Goal: Find contact information: Find contact information

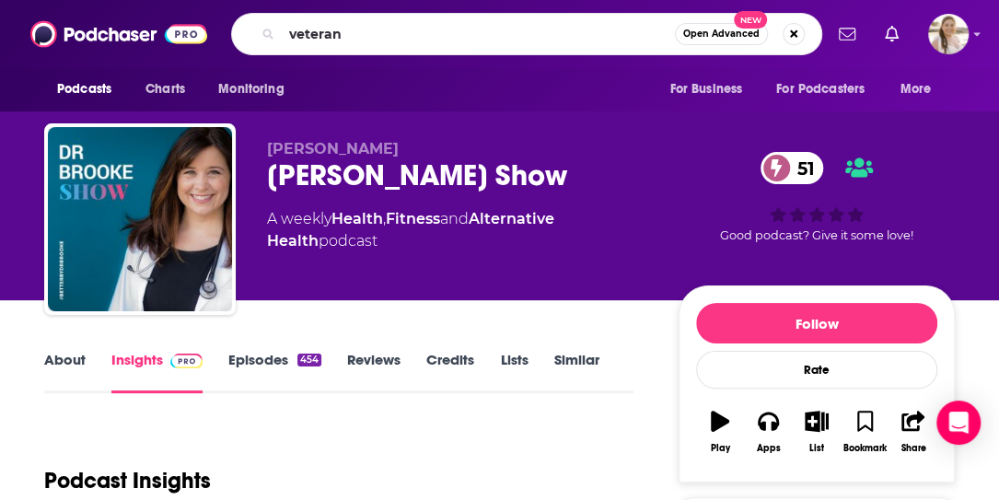
type input "veterans"
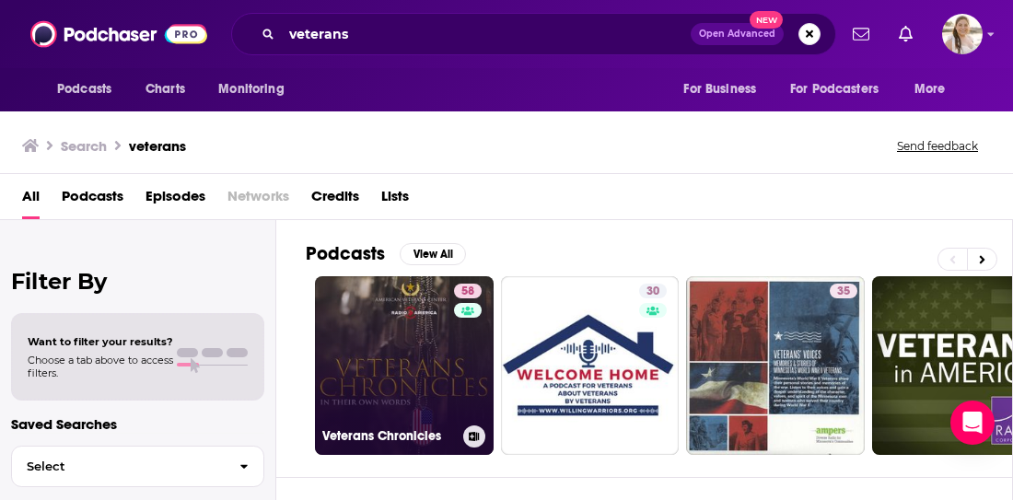
click at [362, 371] on link "58 Veterans Chronicles" at bounding box center [404, 365] width 179 height 179
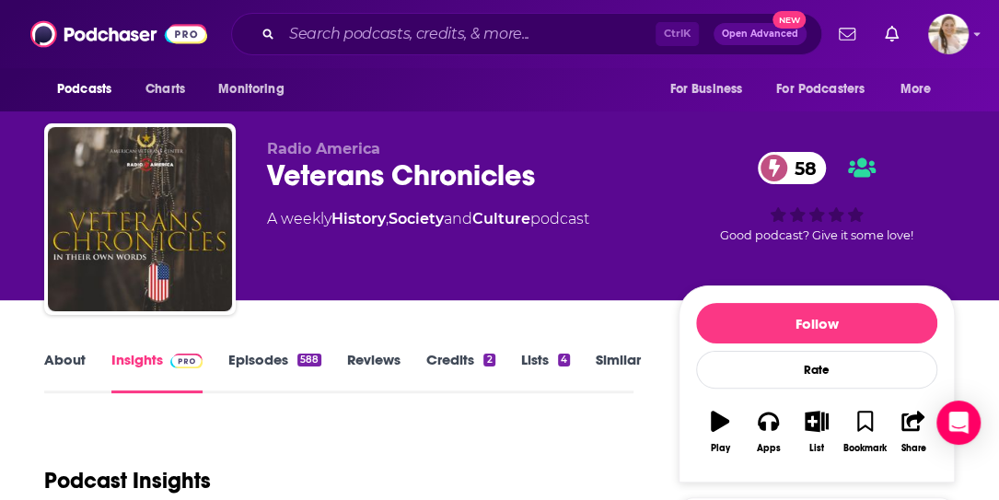
scroll to position [184, 0]
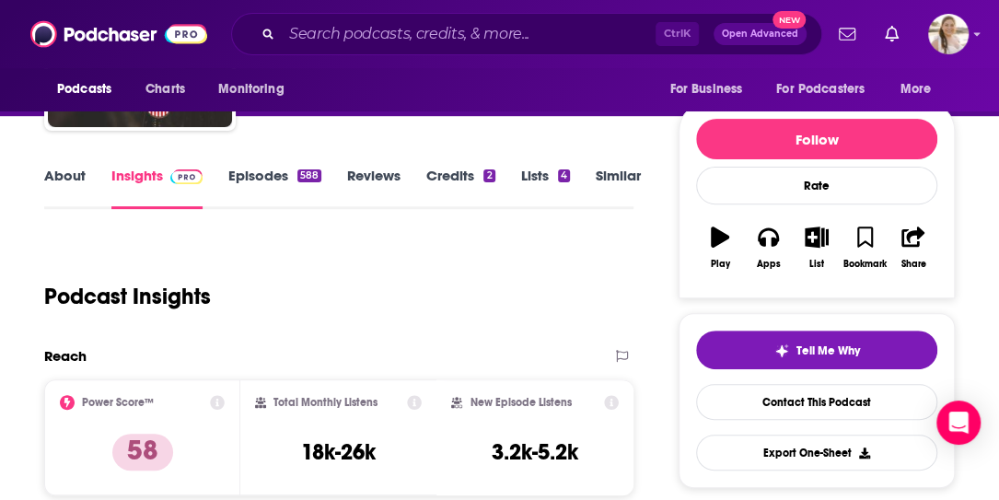
click at [83, 169] on link "About" at bounding box center [64, 188] width 41 height 42
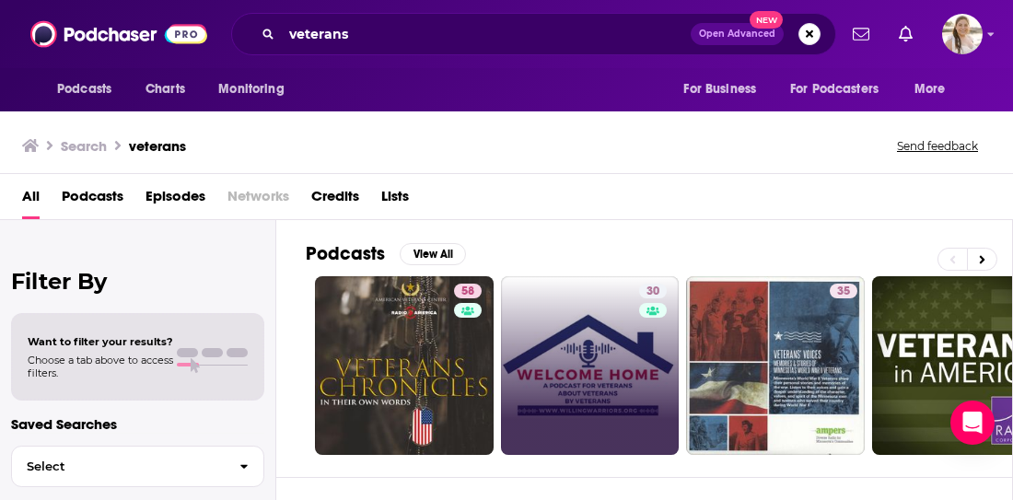
click at [621, 323] on link "30" at bounding box center [590, 365] width 179 height 179
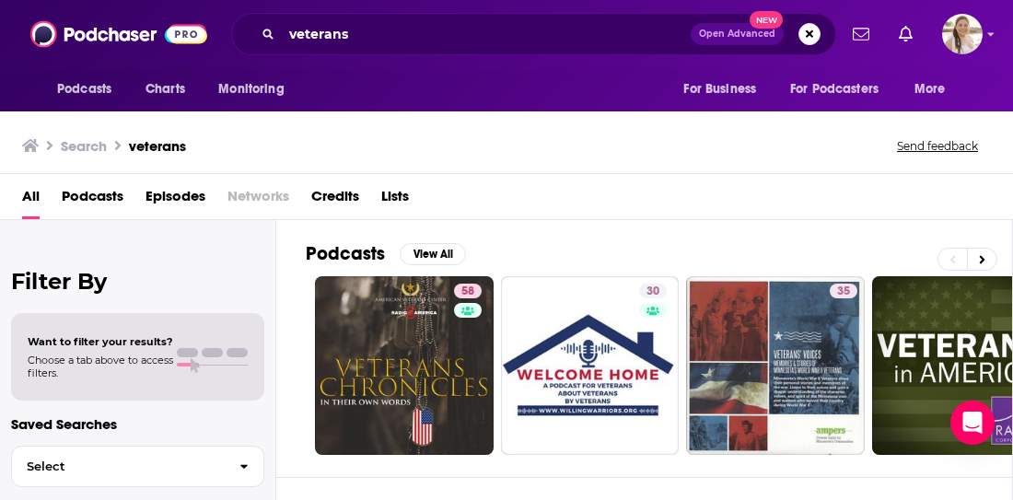
scroll to position [368, 0]
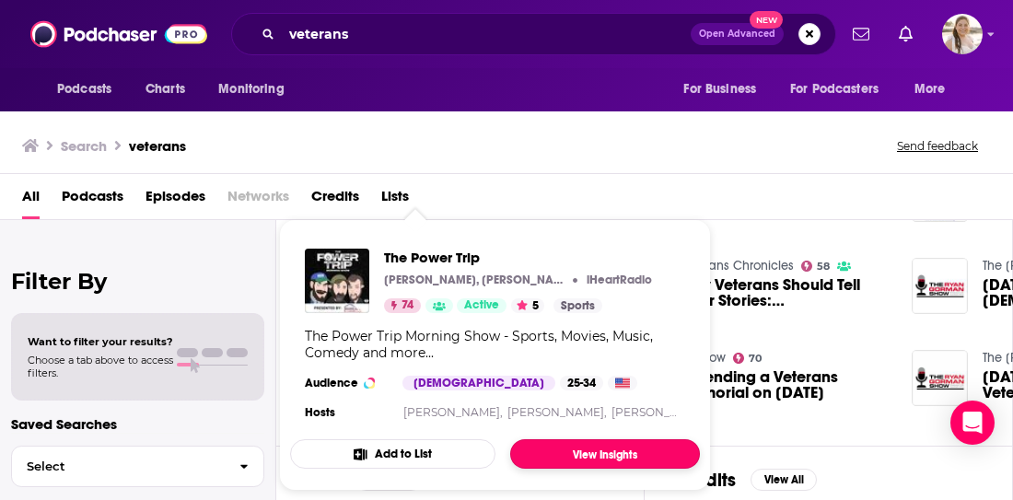
drag, startPoint x: 409, startPoint y: 258, endPoint x: 559, endPoint y: 461, distance: 252.9
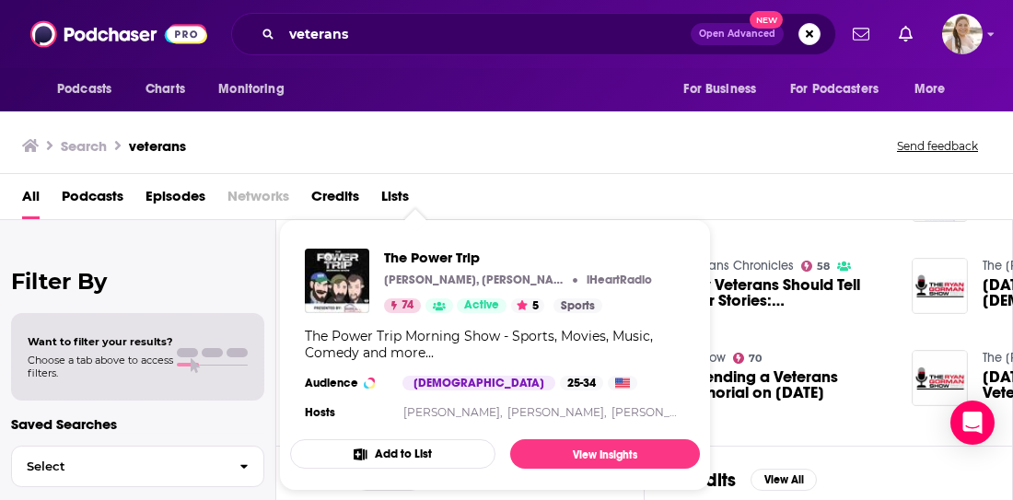
click at [709, 179] on div "All Podcasts Episodes Networks Credits Lists" at bounding box center [506, 197] width 1013 height 46
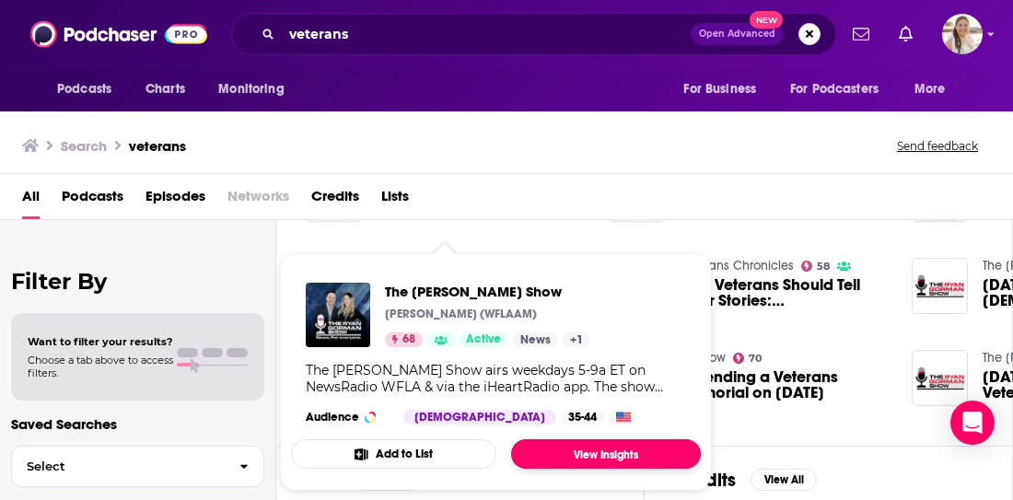
drag, startPoint x: 481, startPoint y: 356, endPoint x: 585, endPoint y: 447, distance: 138.4
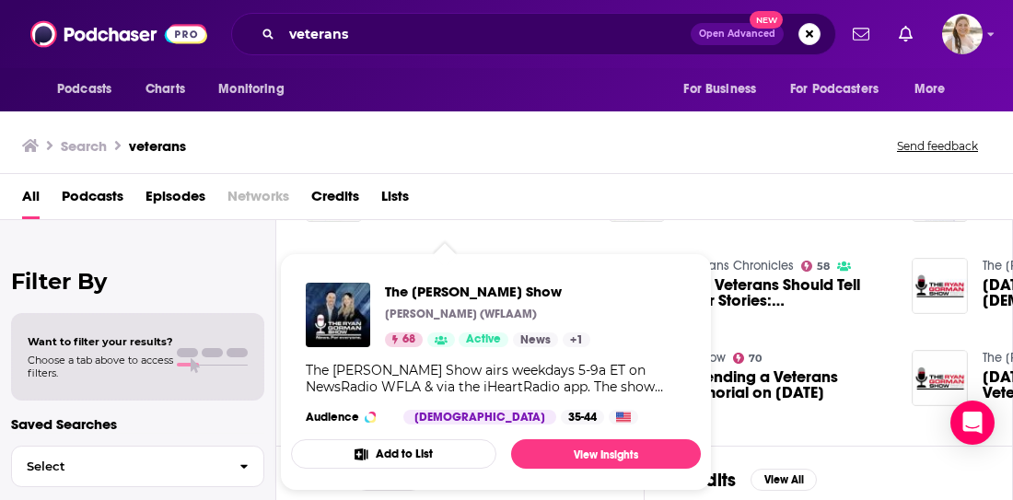
click at [689, 159] on div "Search veterans Send feedback" at bounding box center [506, 143] width 1013 height 64
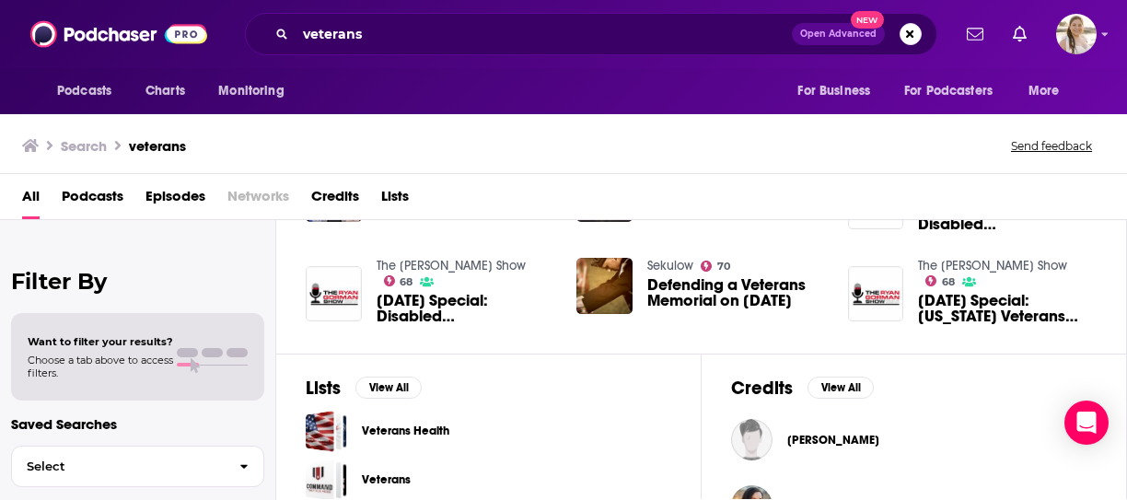
scroll to position [791, 0]
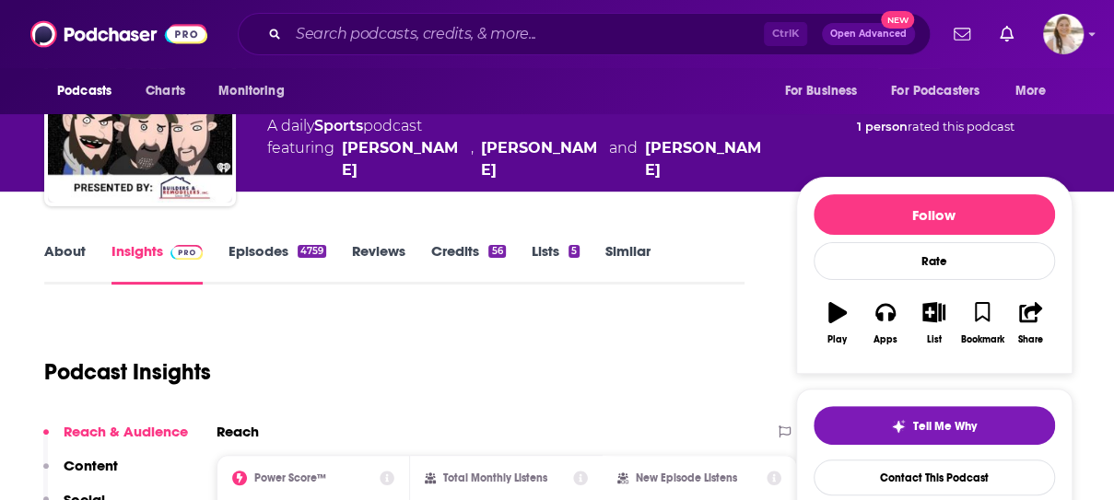
scroll to position [92, 0]
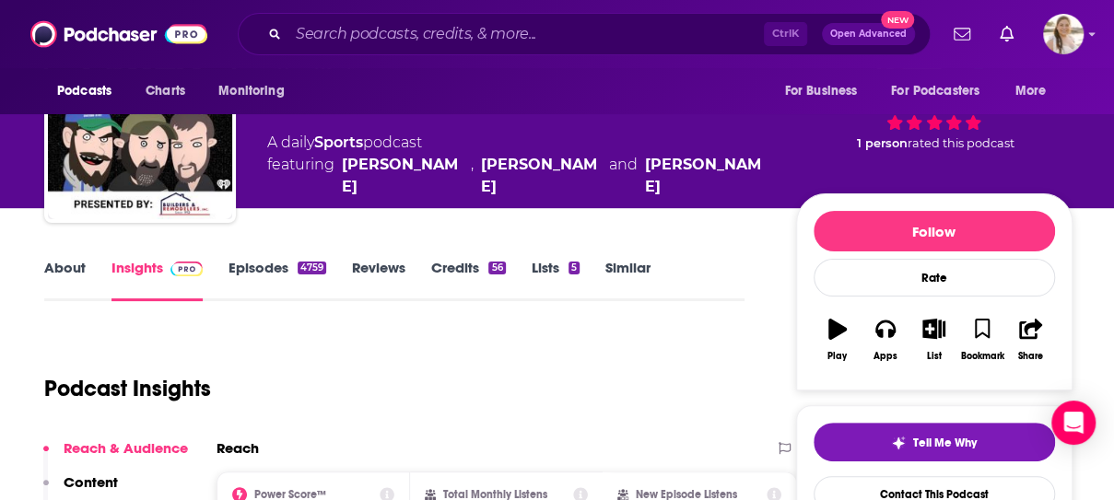
click at [61, 267] on link "About" at bounding box center [64, 280] width 41 height 42
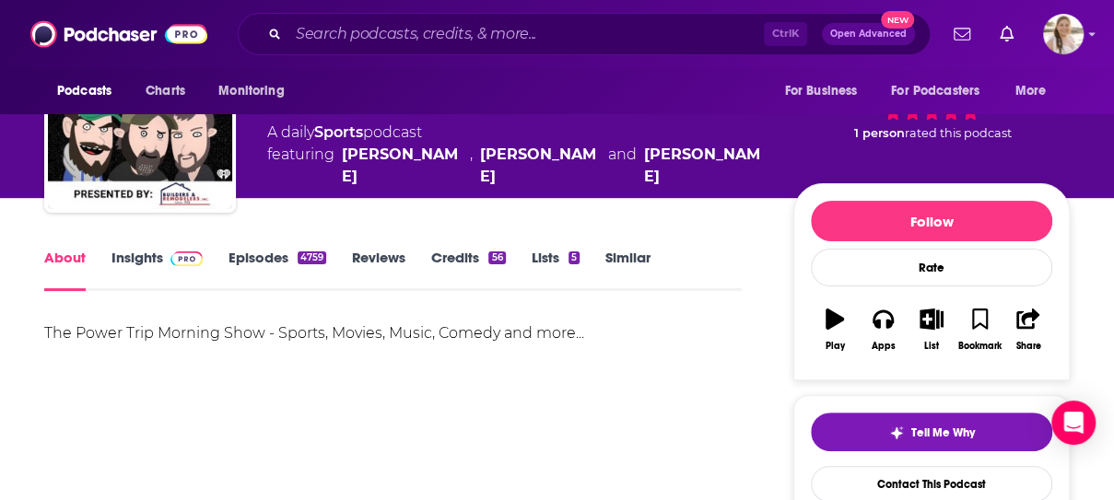
scroll to position [184, 0]
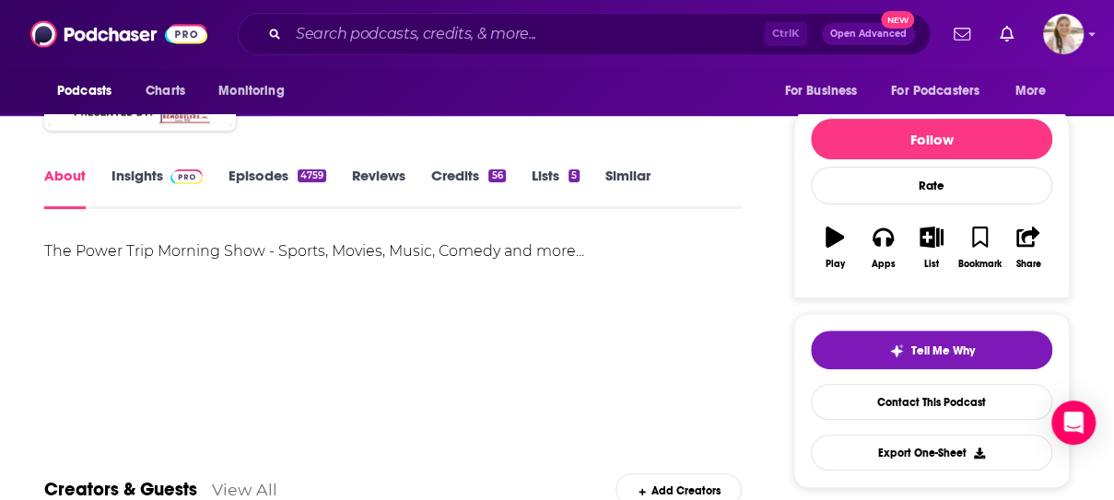
drag, startPoint x: 252, startPoint y: 163, endPoint x: 255, endPoint y: 174, distance: 11.4
click at [254, 169] on div "About Insights Episodes 4759 Reviews Credits 56 Lists 5 Similar" at bounding box center [392, 186] width 697 height 45
click at [255, 179] on link "Episodes 4759" at bounding box center [277, 188] width 98 height 42
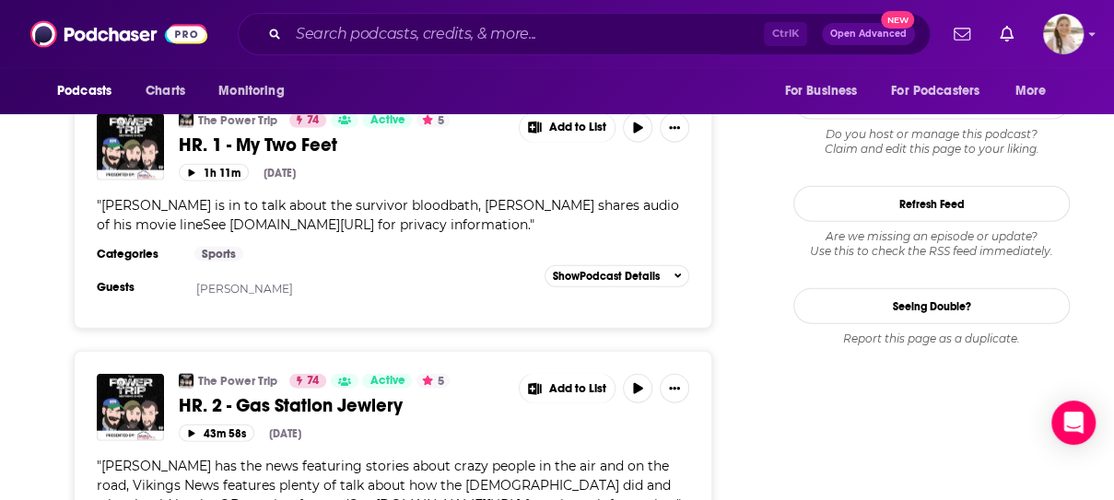
scroll to position [2026, 0]
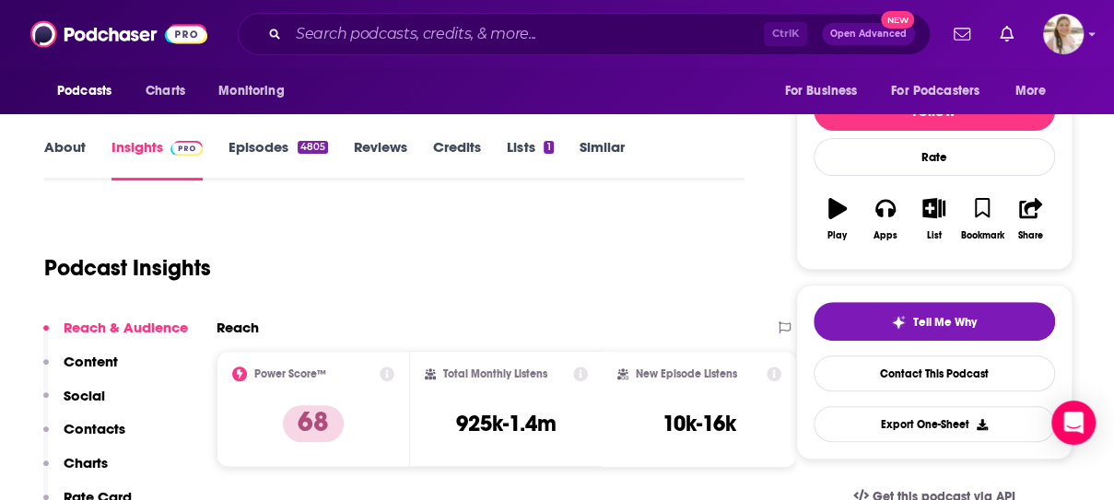
scroll to position [184, 0]
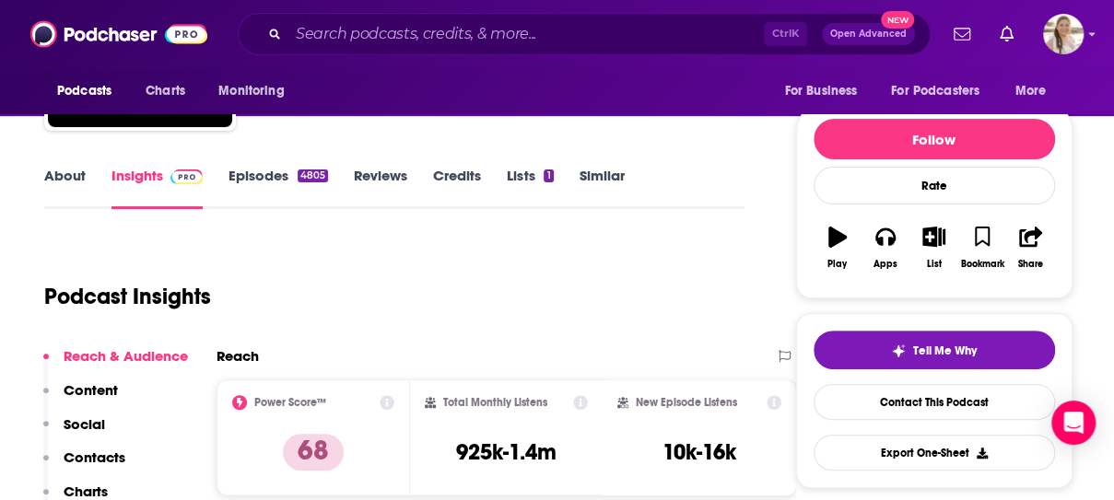
click at [50, 183] on link "About" at bounding box center [64, 188] width 41 height 42
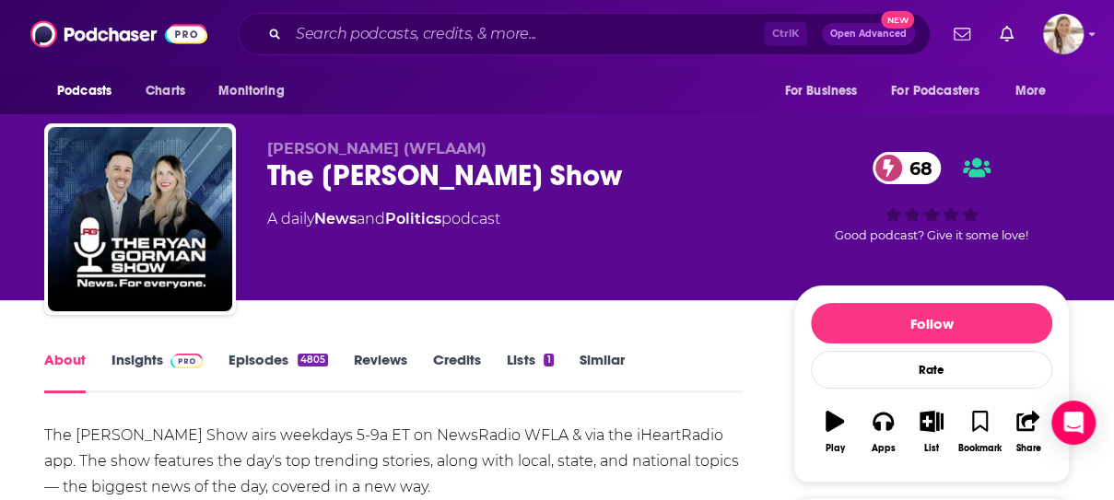
scroll to position [184, 0]
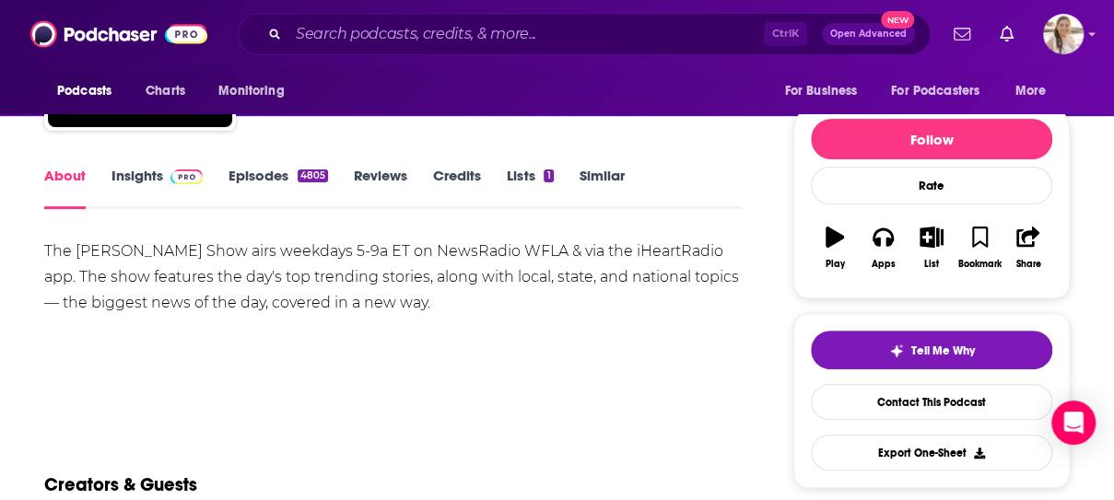
click at [251, 181] on link "Episodes 4805" at bounding box center [277, 188] width 99 height 42
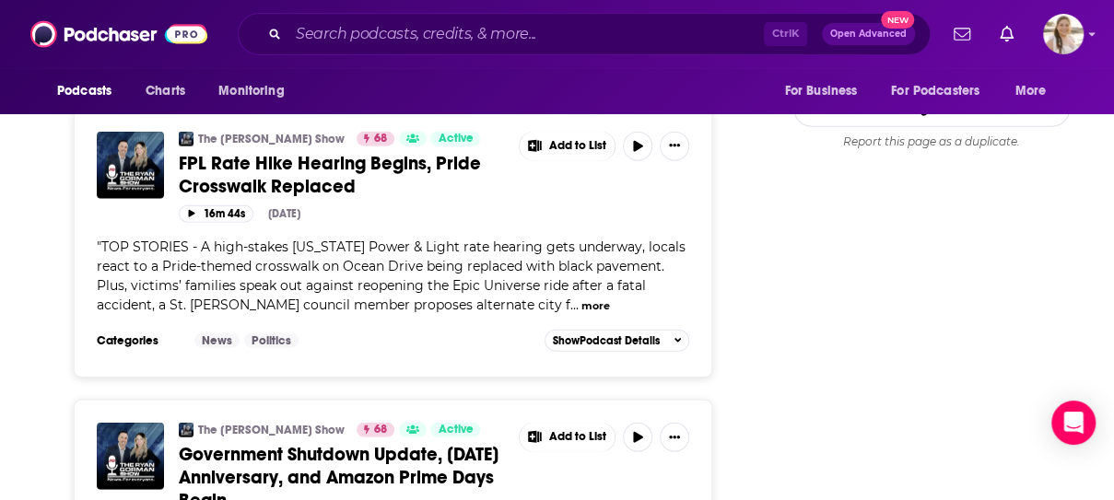
scroll to position [2119, 0]
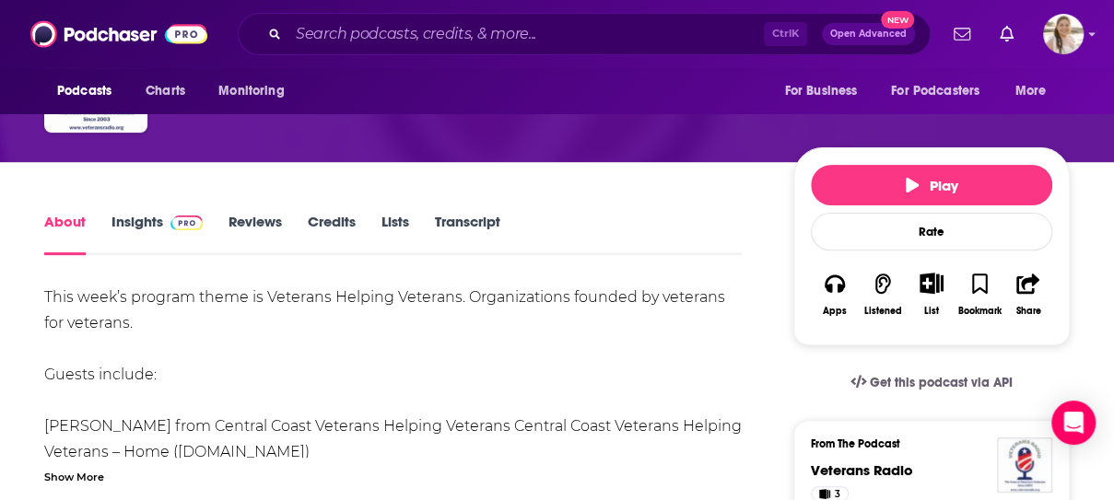
scroll to position [92, 0]
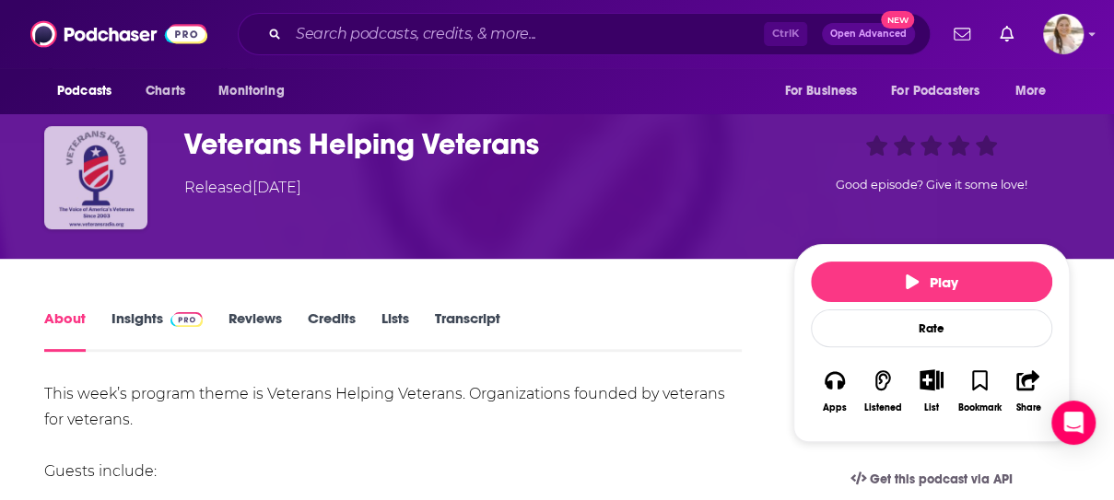
click at [103, 178] on img "Veterans Helping Veterans" at bounding box center [95, 177] width 103 height 103
click at [120, 159] on img "Veterans Helping Veterans" at bounding box center [95, 177] width 103 height 103
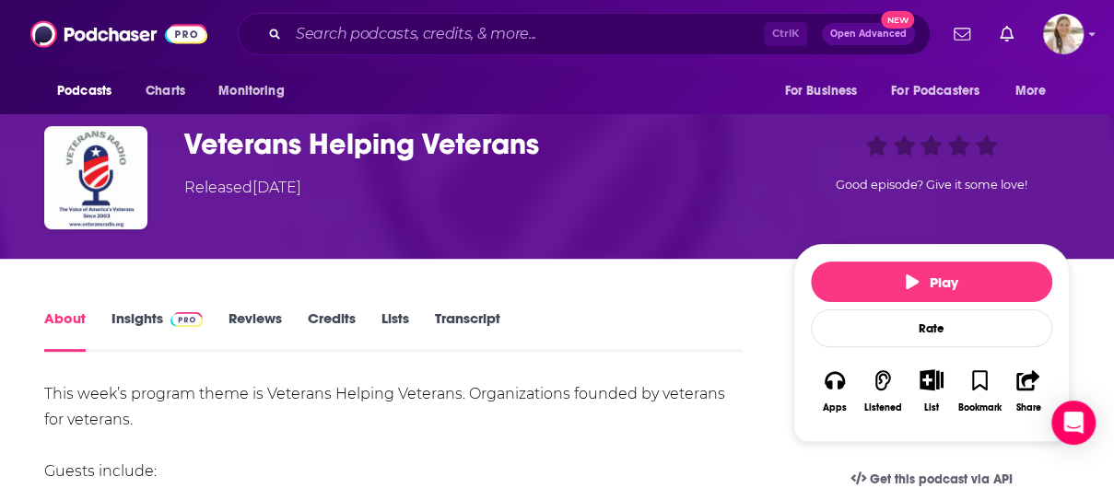
click at [161, 235] on div "Veterans Helping Veterans Released Monday, 3rd October 2022 Good episode? Give …" at bounding box center [557, 178] width 1114 height 162
click at [141, 313] on link "Insights" at bounding box center [156, 330] width 91 height 42
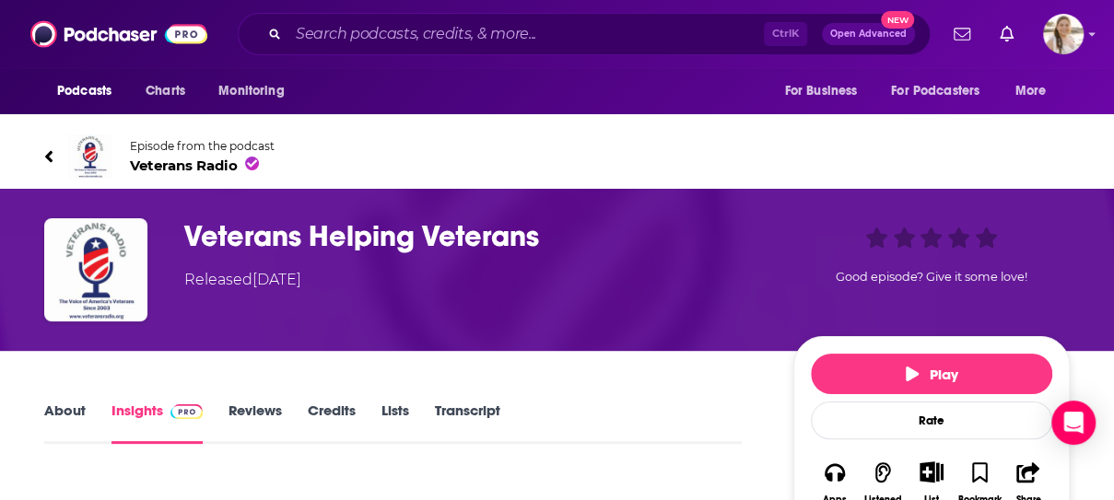
click at [223, 169] on span "Veterans Radio" at bounding box center [202, 166] width 145 height 18
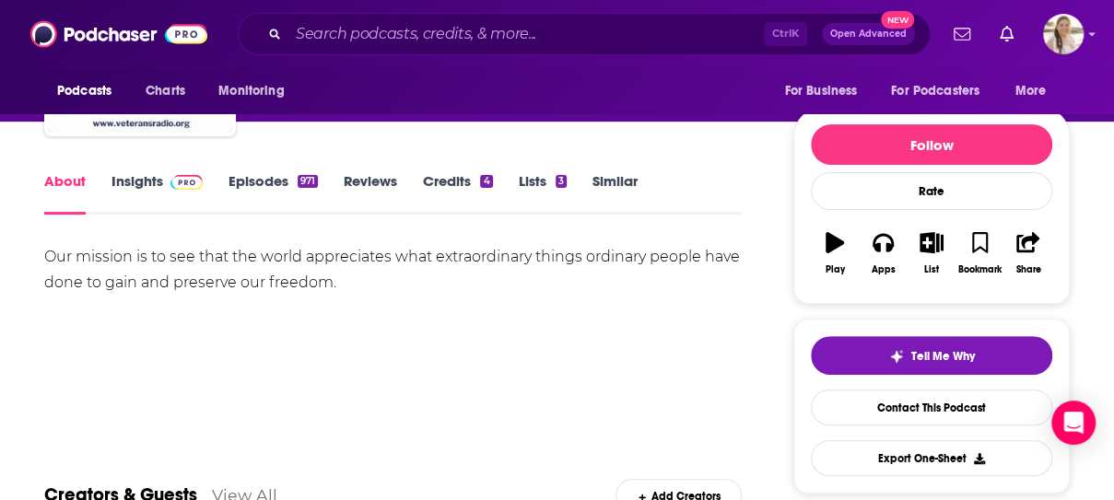
scroll to position [92, 0]
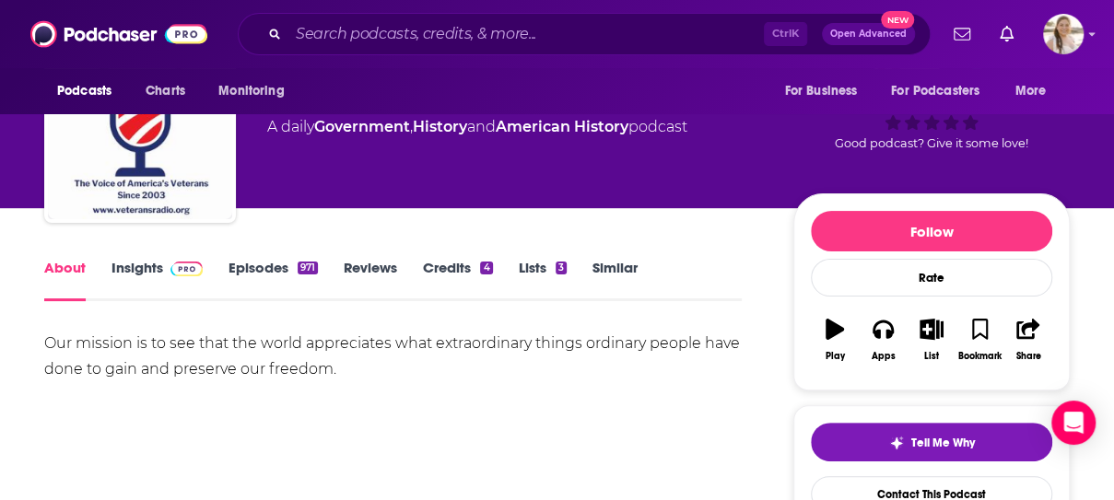
click at [155, 256] on div "About Insights Episodes 971 Reviews Credits 4 Lists 3 Similar" at bounding box center [392, 278] width 697 height 45
click at [155, 266] on link "Insights" at bounding box center [156, 280] width 91 height 42
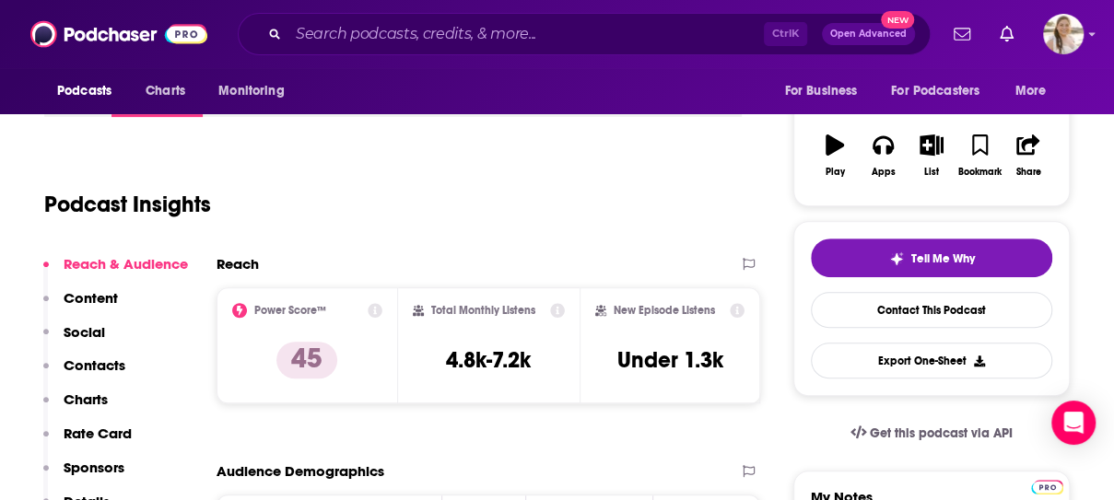
scroll to position [184, 0]
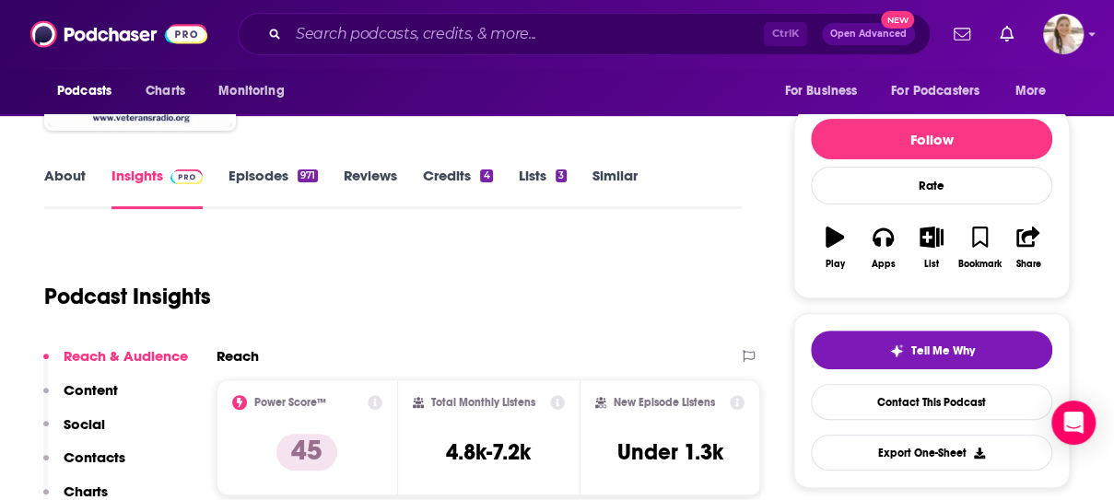
click at [256, 178] on link "Episodes 971" at bounding box center [272, 188] width 89 height 42
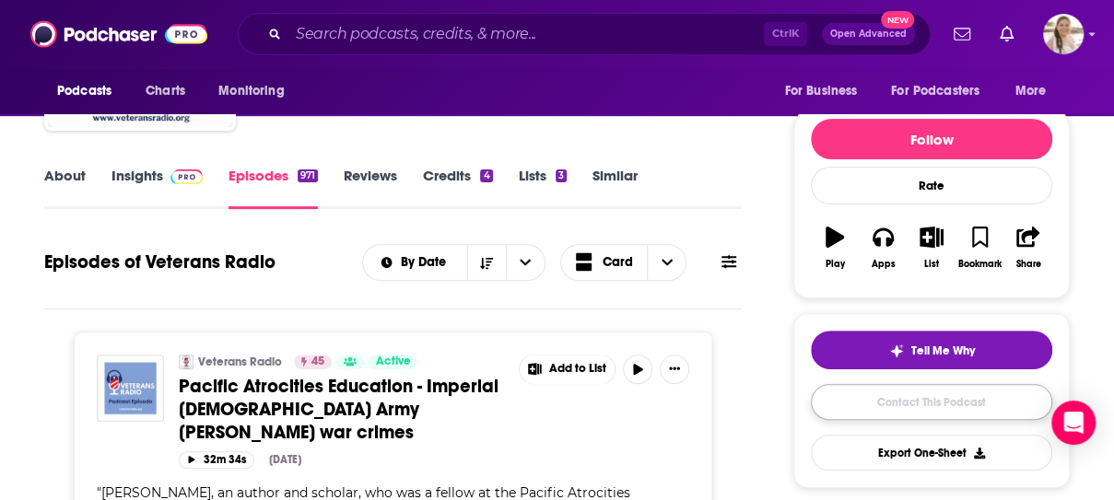
click at [944, 395] on link "Contact This Podcast" at bounding box center [931, 402] width 241 height 36
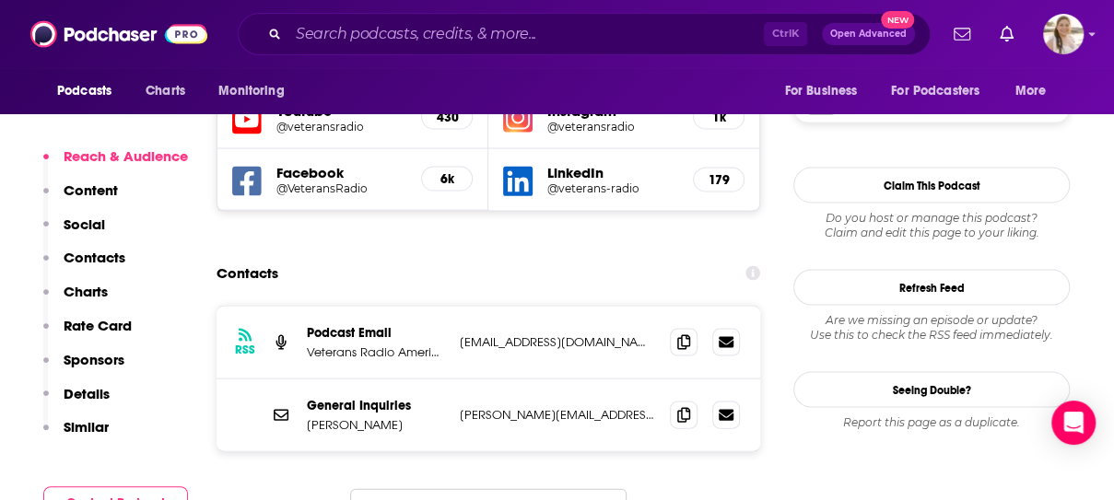
scroll to position [1661, 0]
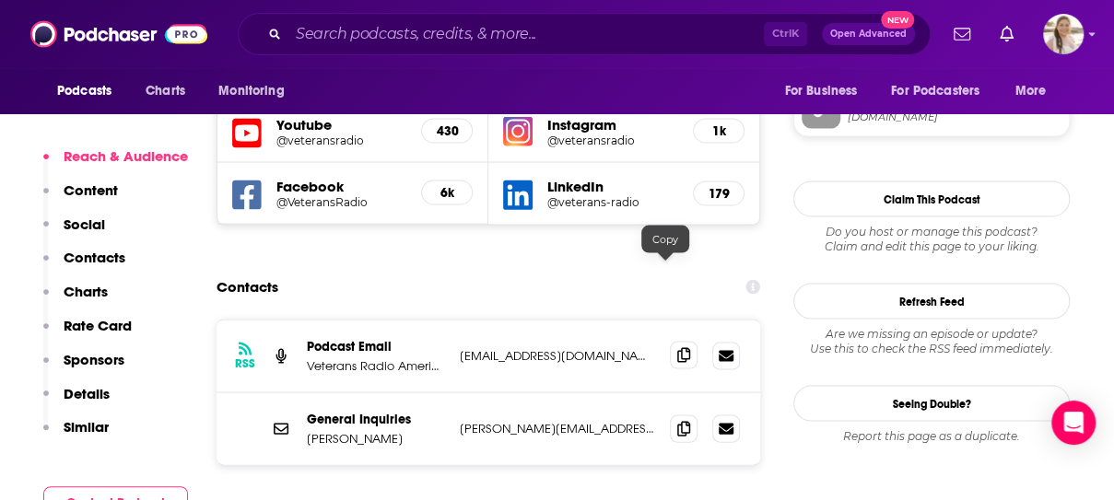
click at [677, 347] on icon at bounding box center [683, 354] width 13 height 15
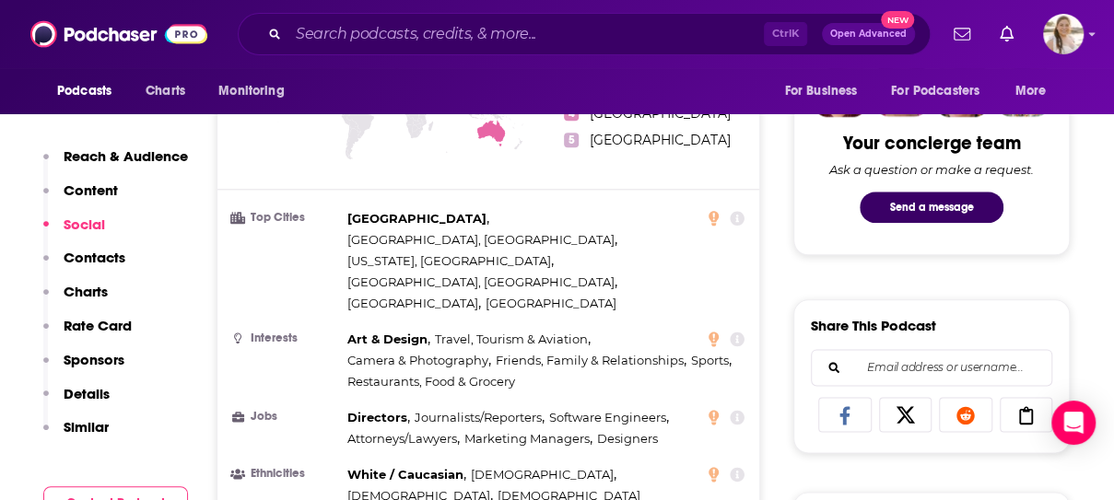
scroll to position [0, 0]
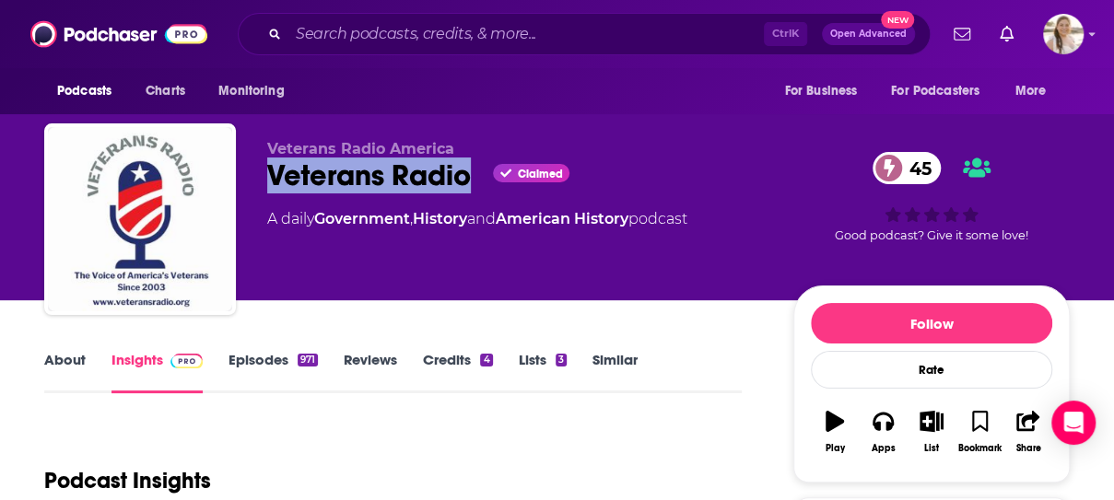
drag, startPoint x: 272, startPoint y: 178, endPoint x: 486, endPoint y: 181, distance: 214.6
click at [472, 177] on div "Veterans Radio Claimed 45" at bounding box center [515, 176] width 496 height 36
copy h2 "Veterans Radio"
